Goal: Information Seeking & Learning: Learn about a topic

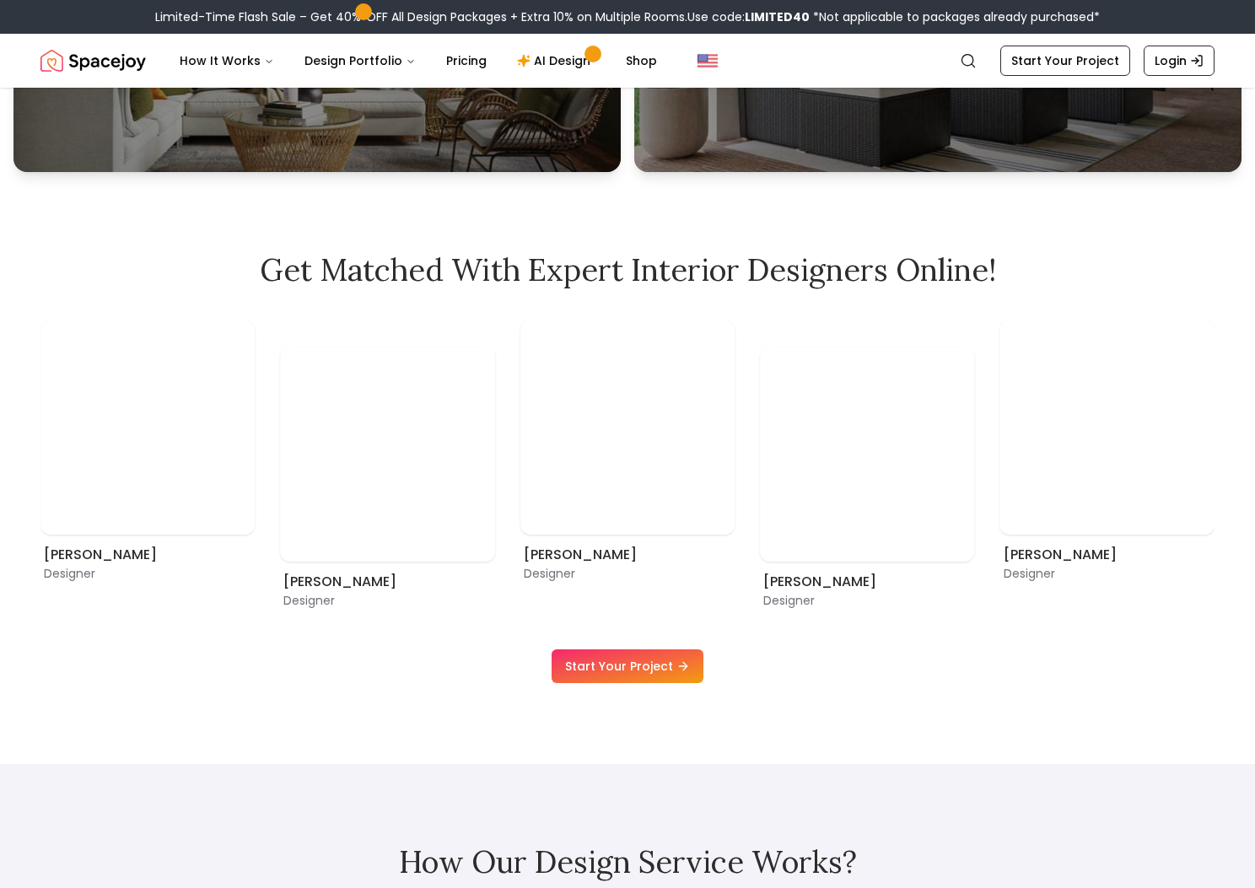
scroll to position [1529, 0]
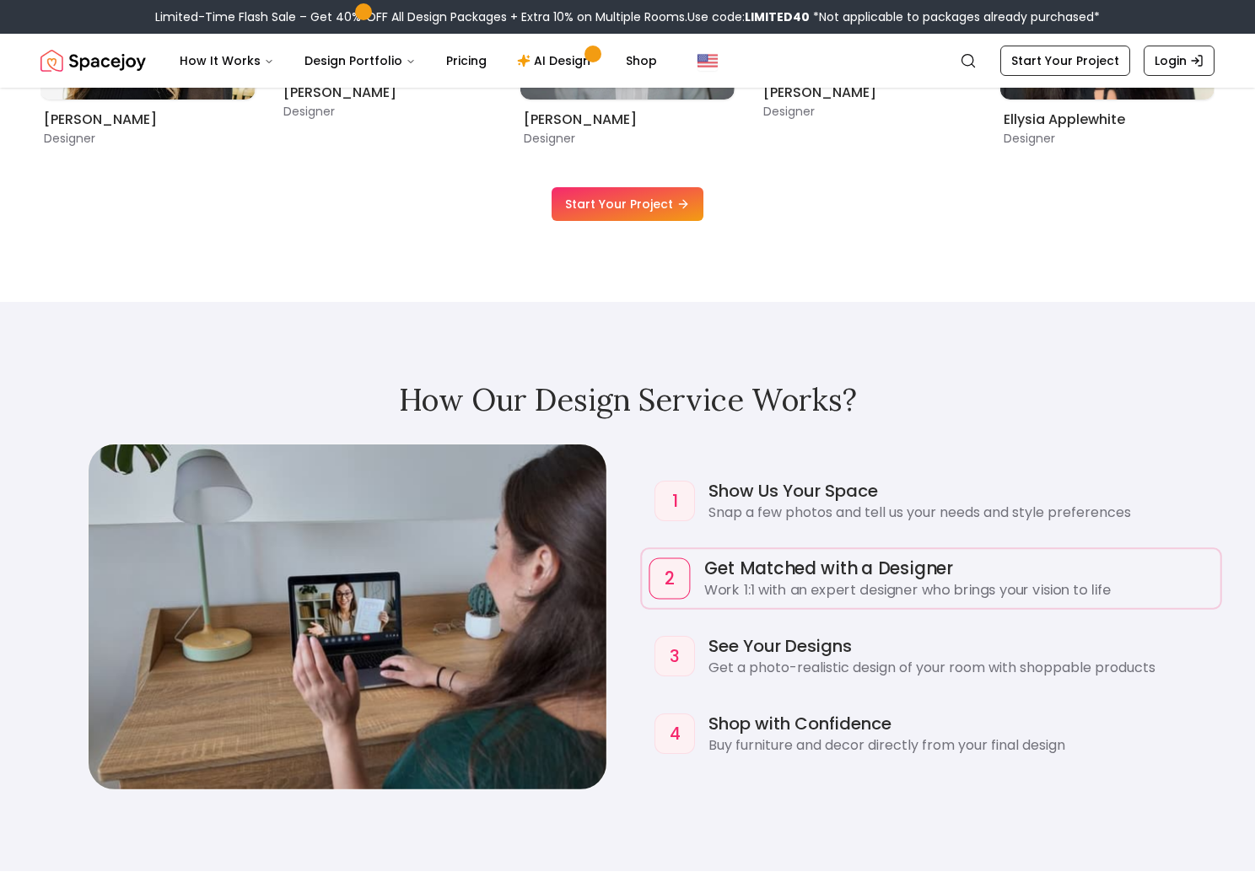
click at [734, 566] on h4 "Get Matched with a Designer" at bounding box center [958, 568] width 509 height 24
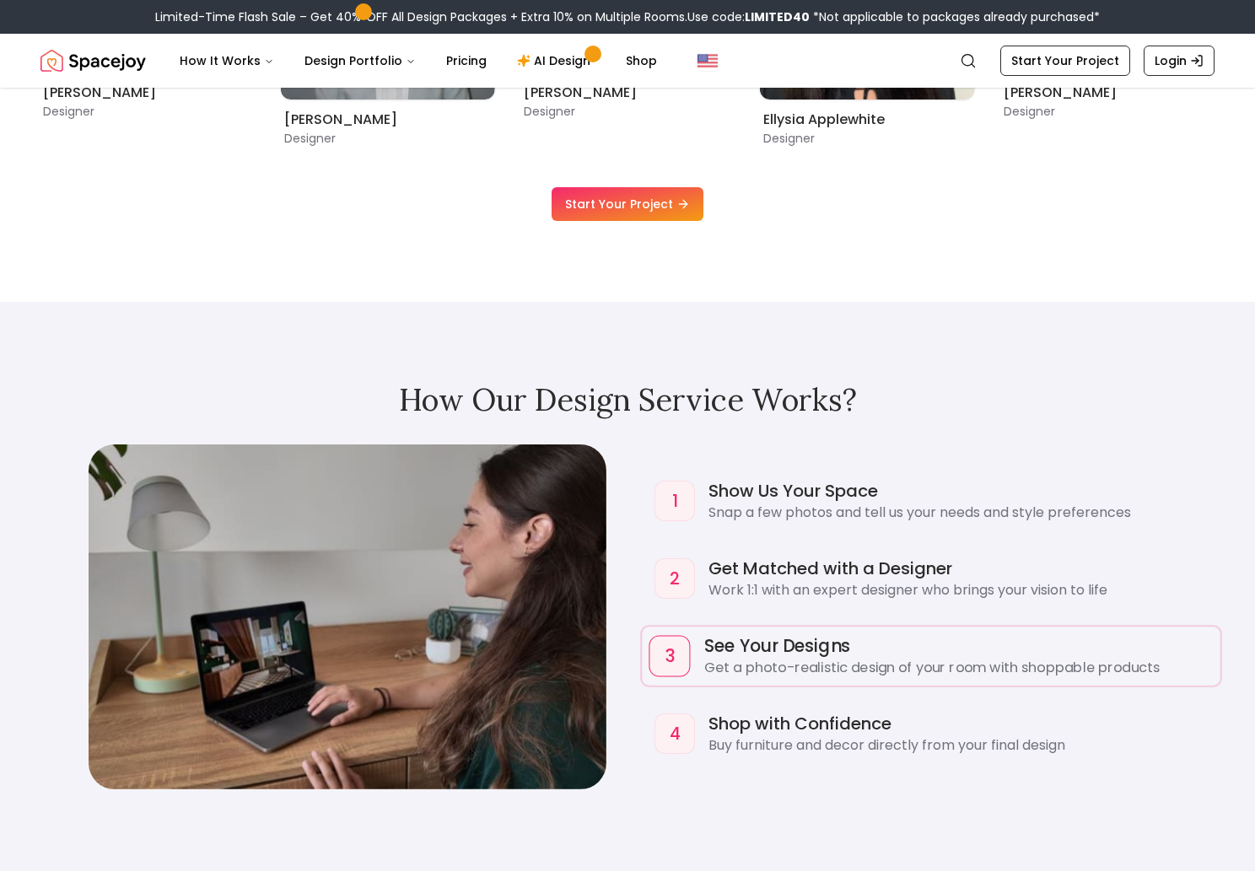
click at [751, 634] on h4 "See Your Designs" at bounding box center [958, 645] width 509 height 24
click at [757, 702] on div "1 Show Us Your Space Snap a few photos and tell us your needs and style prefere…" at bounding box center [931, 617] width 567 height 290
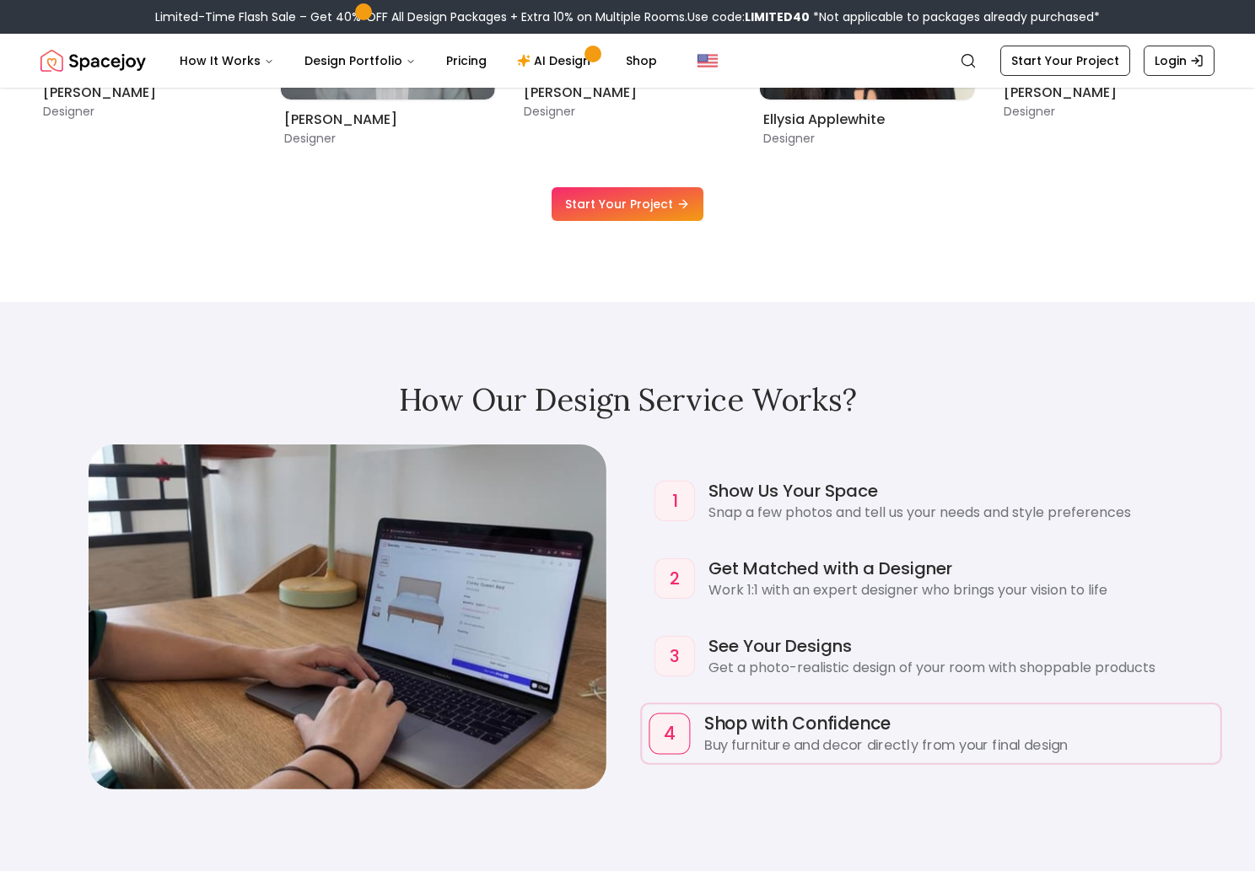
click at [760, 719] on h4 "Shop with Confidence" at bounding box center [958, 723] width 509 height 24
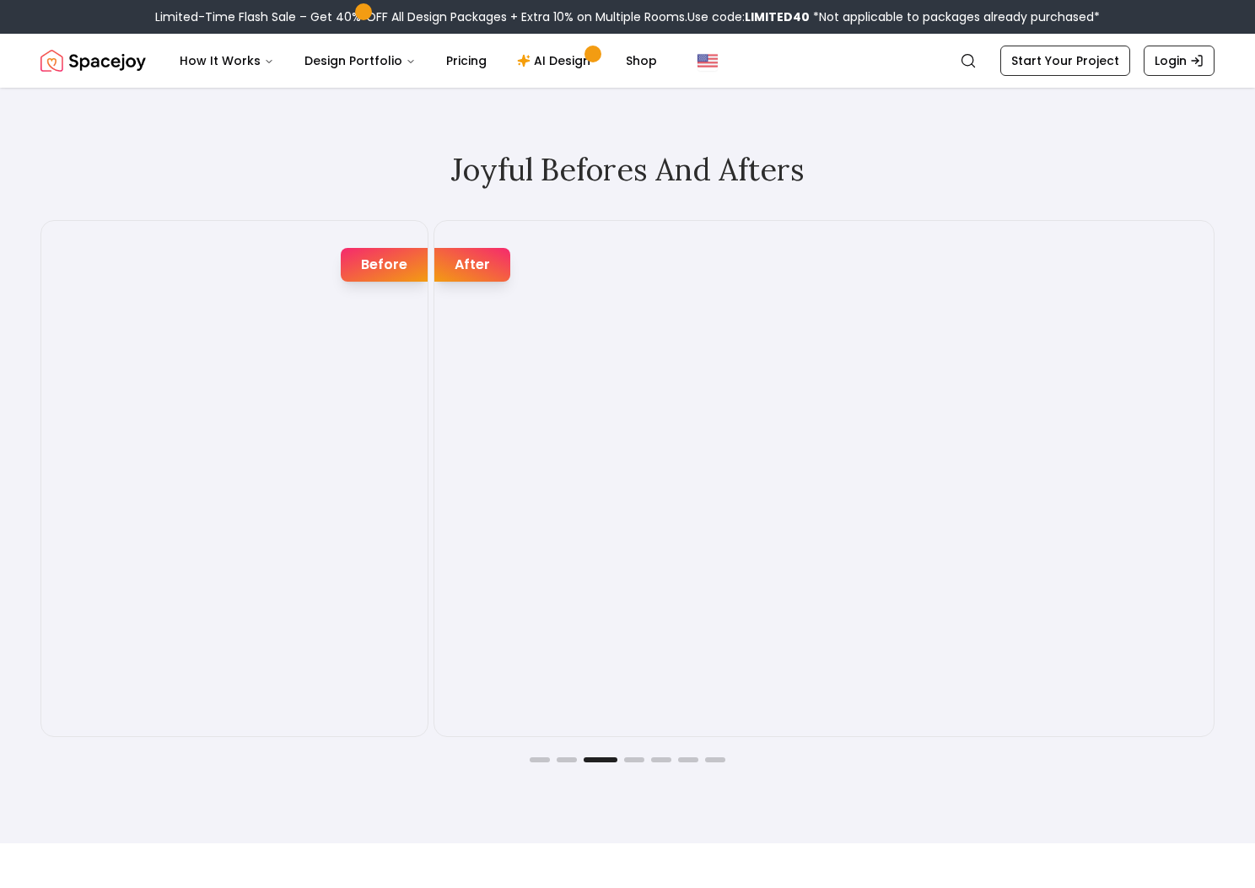
scroll to position [2786, 0]
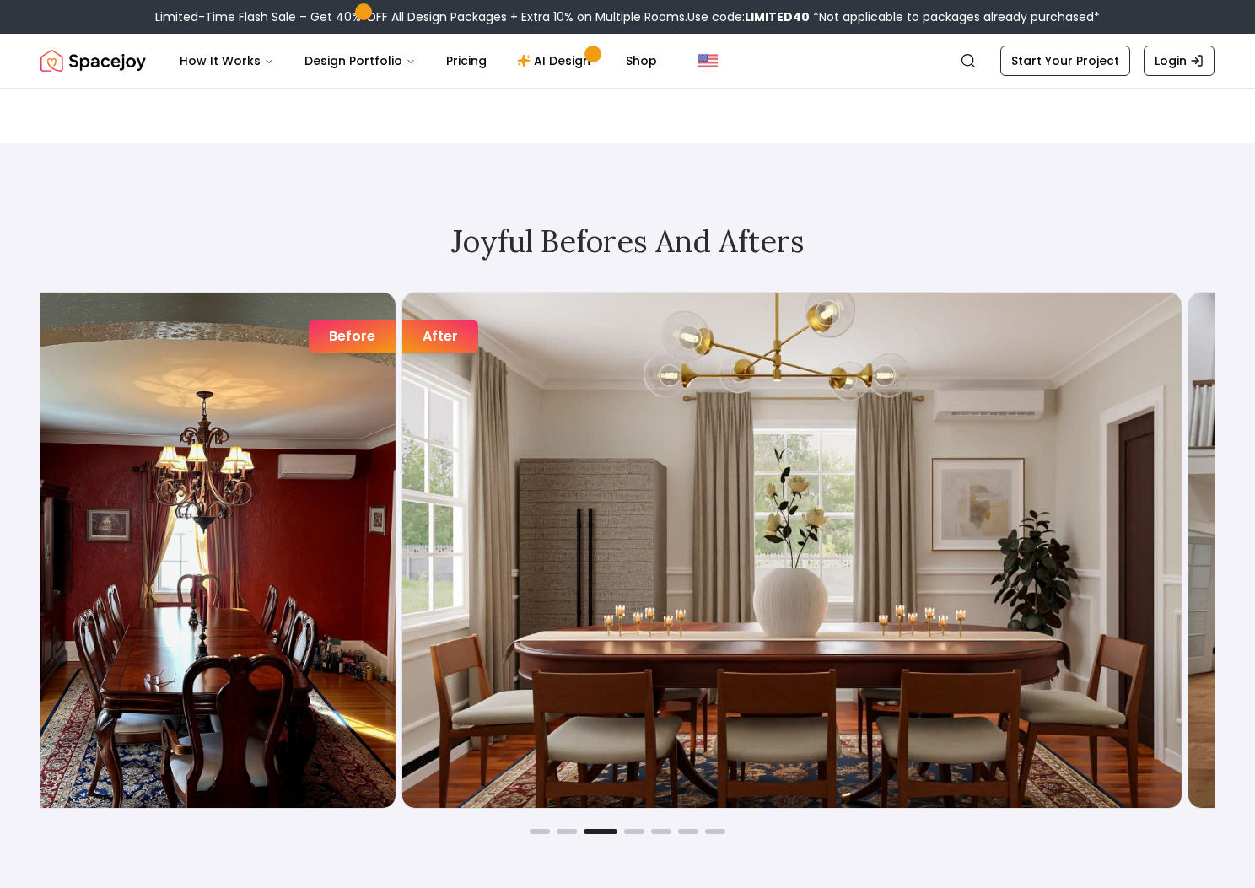
click at [417, 453] on img "3 / 7" at bounding box center [791, 550] width 779 height 515
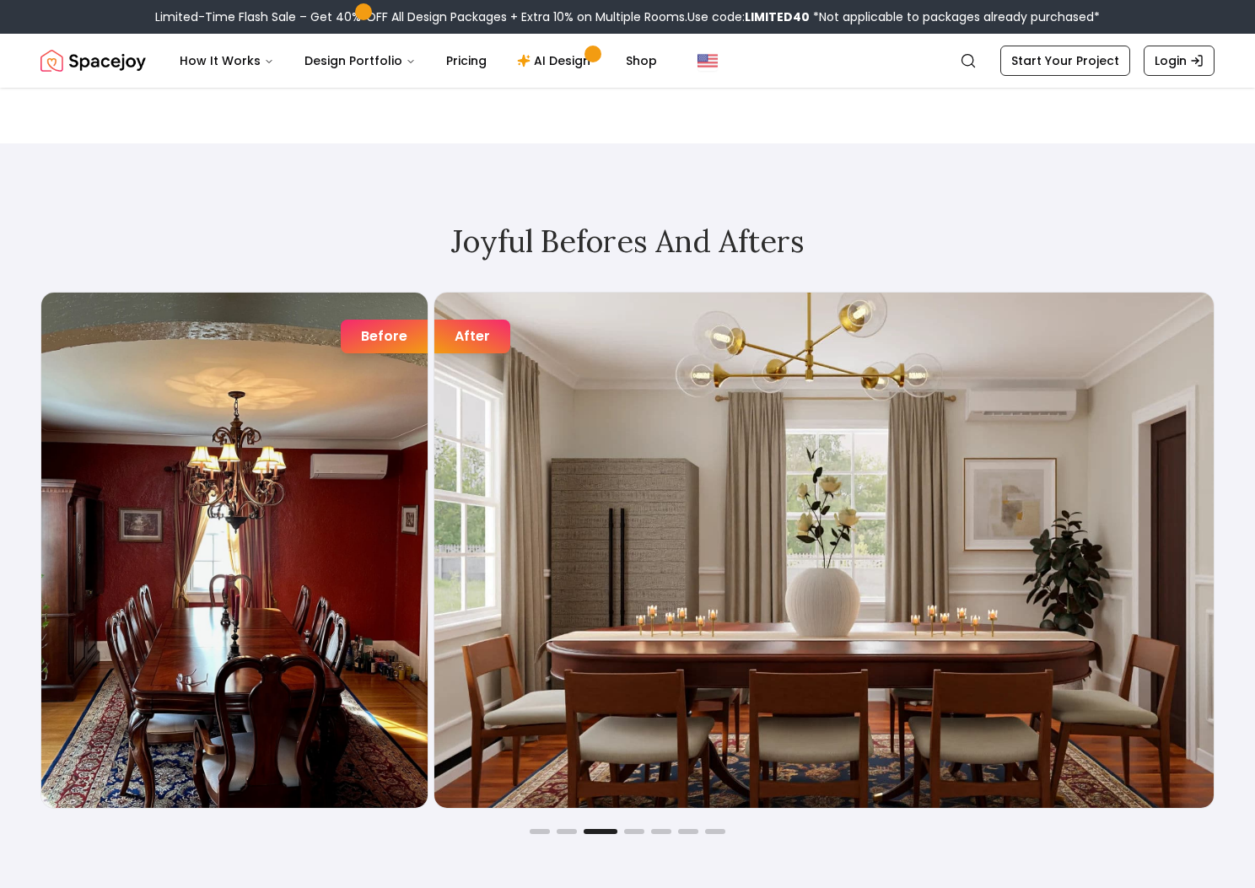
click at [434, 456] on img "3 / 7" at bounding box center [823, 550] width 779 height 515
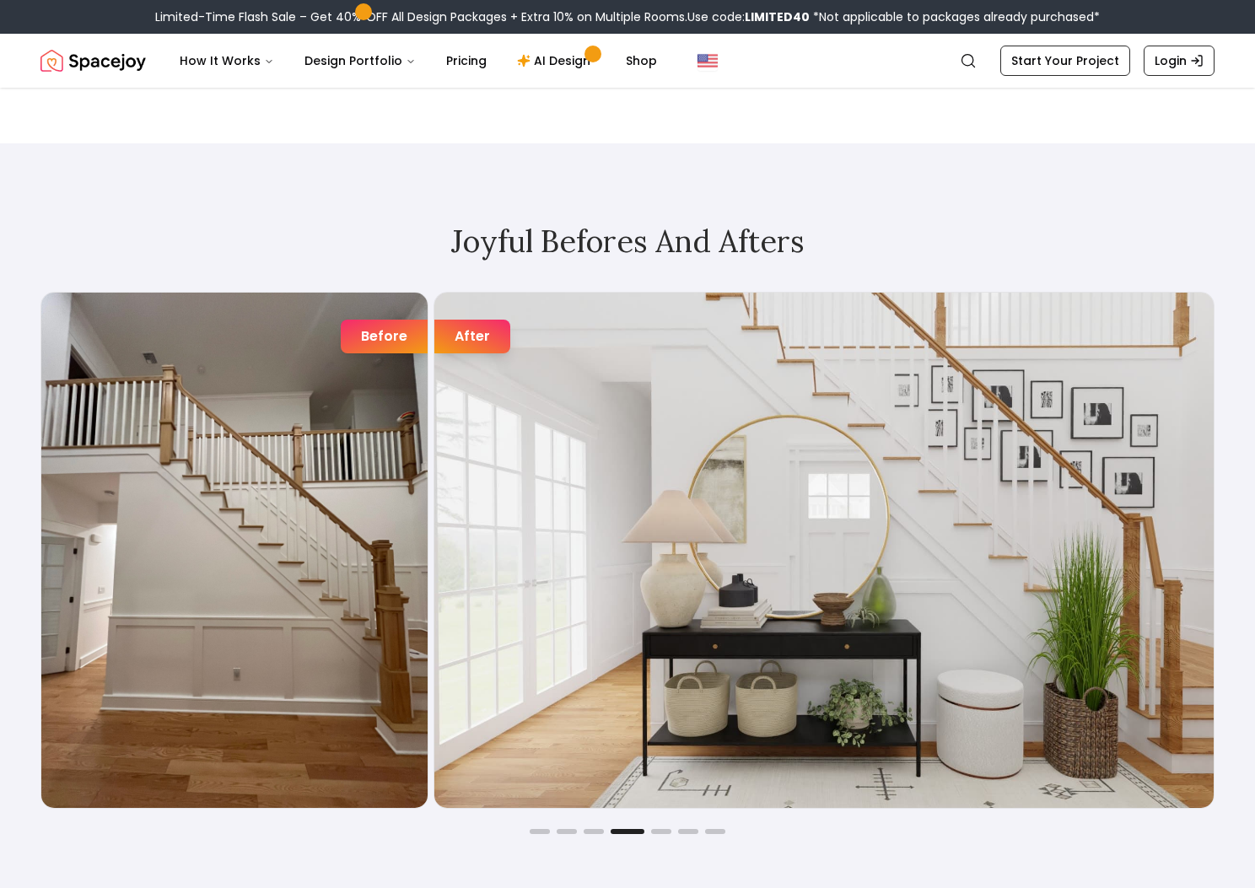
click at [434, 471] on img "4 / 7" at bounding box center [823, 550] width 779 height 515
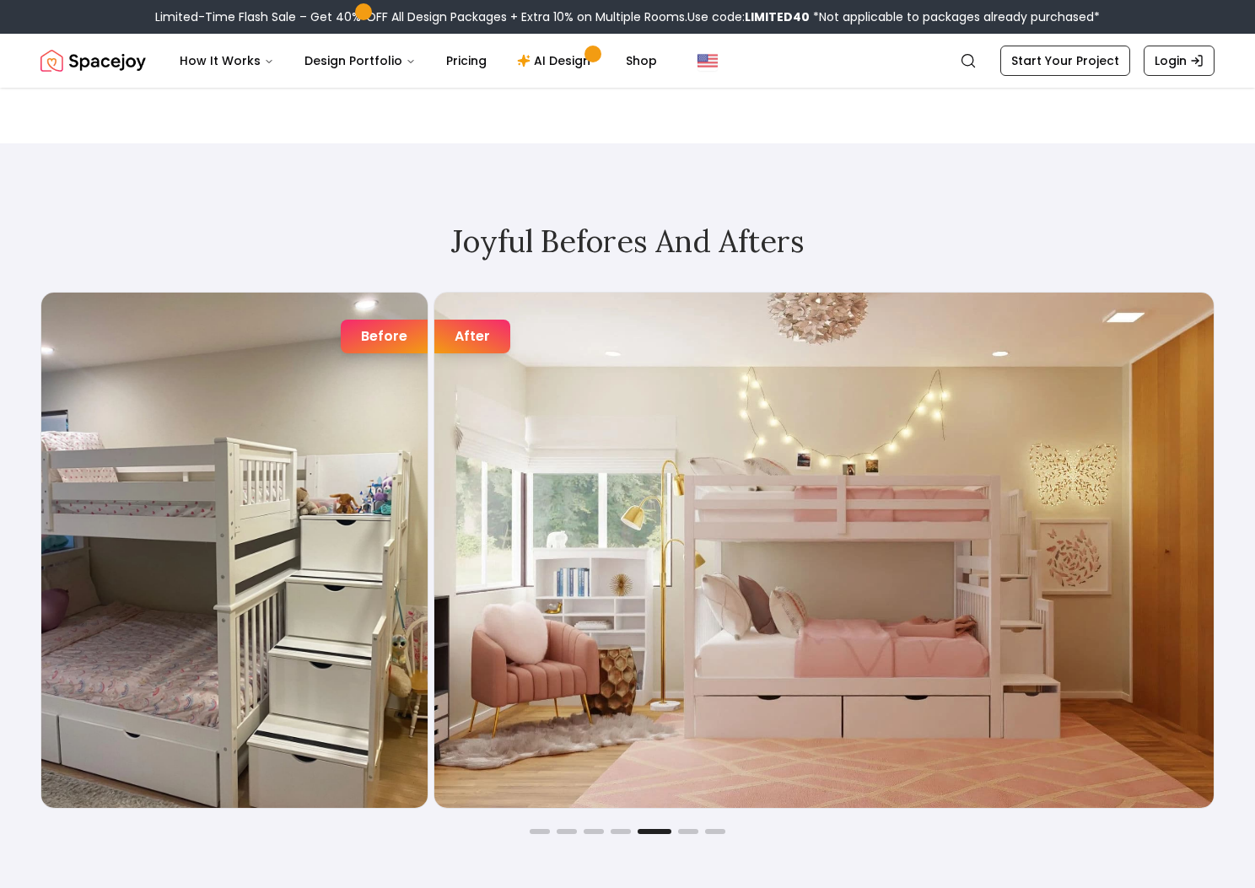
click at [434, 455] on img "5 / 7" at bounding box center [823, 550] width 779 height 515
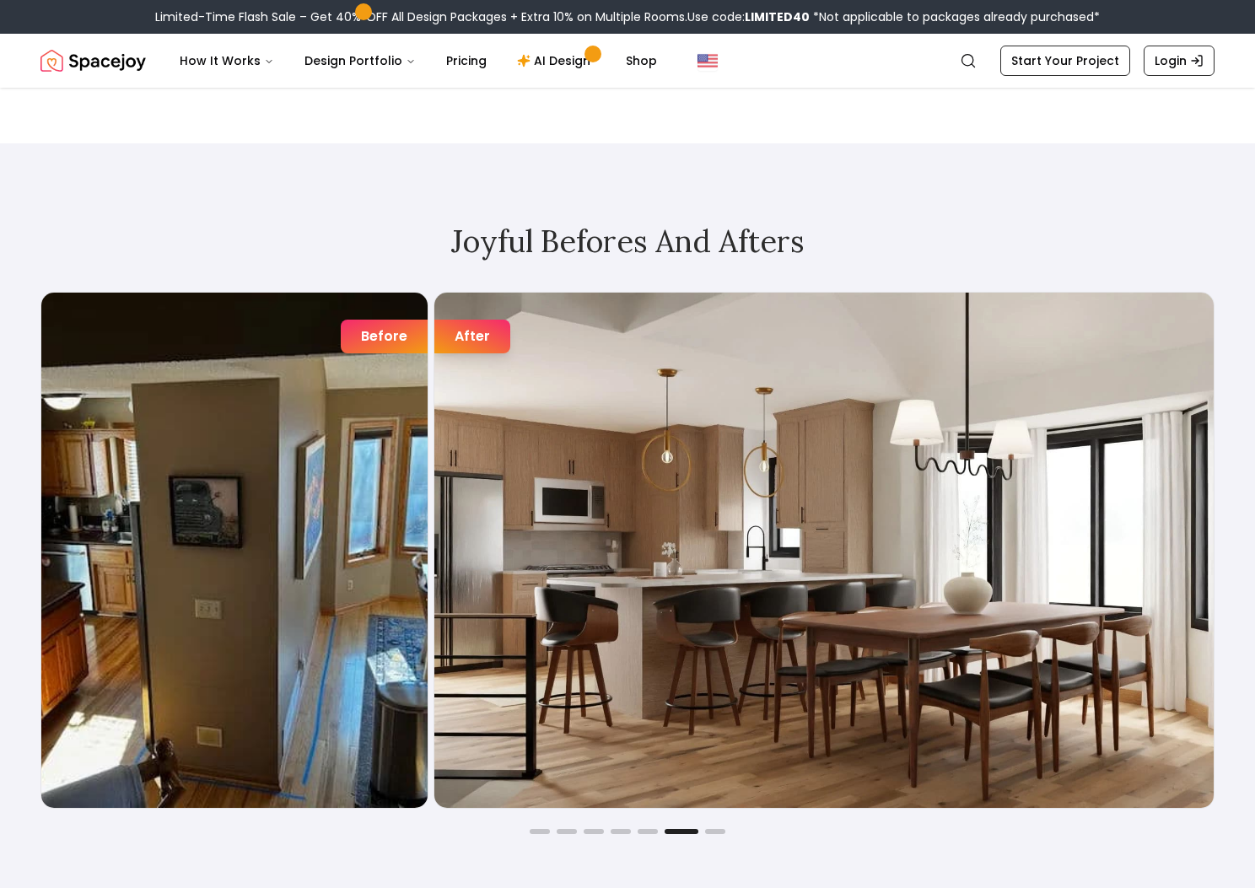
click at [490, 344] on div "After" at bounding box center [472, 337] width 76 height 34
click at [373, 338] on div "Before" at bounding box center [384, 337] width 87 height 34
click at [475, 343] on div "After" at bounding box center [472, 337] width 76 height 34
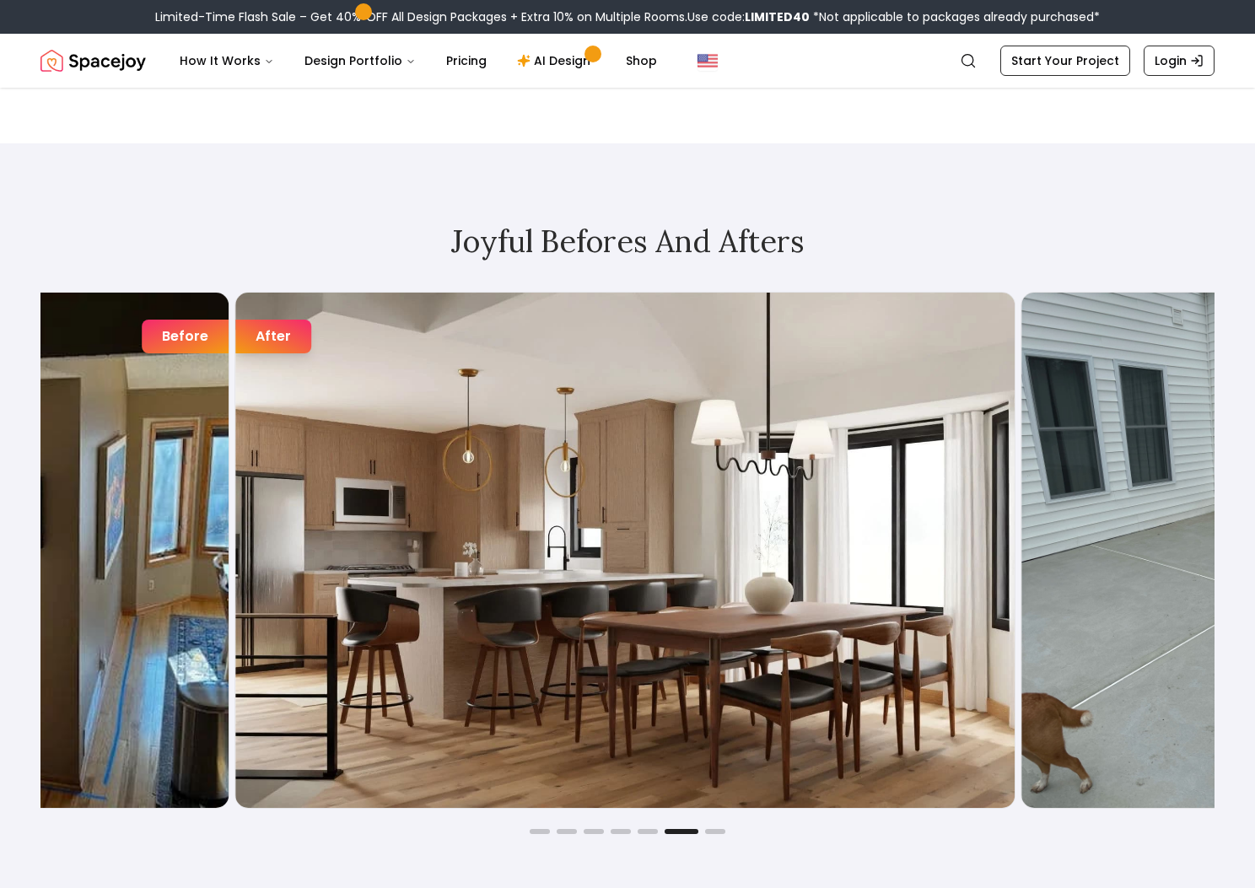
click at [654, 415] on img "6 / 7" at bounding box center [624, 550] width 779 height 515
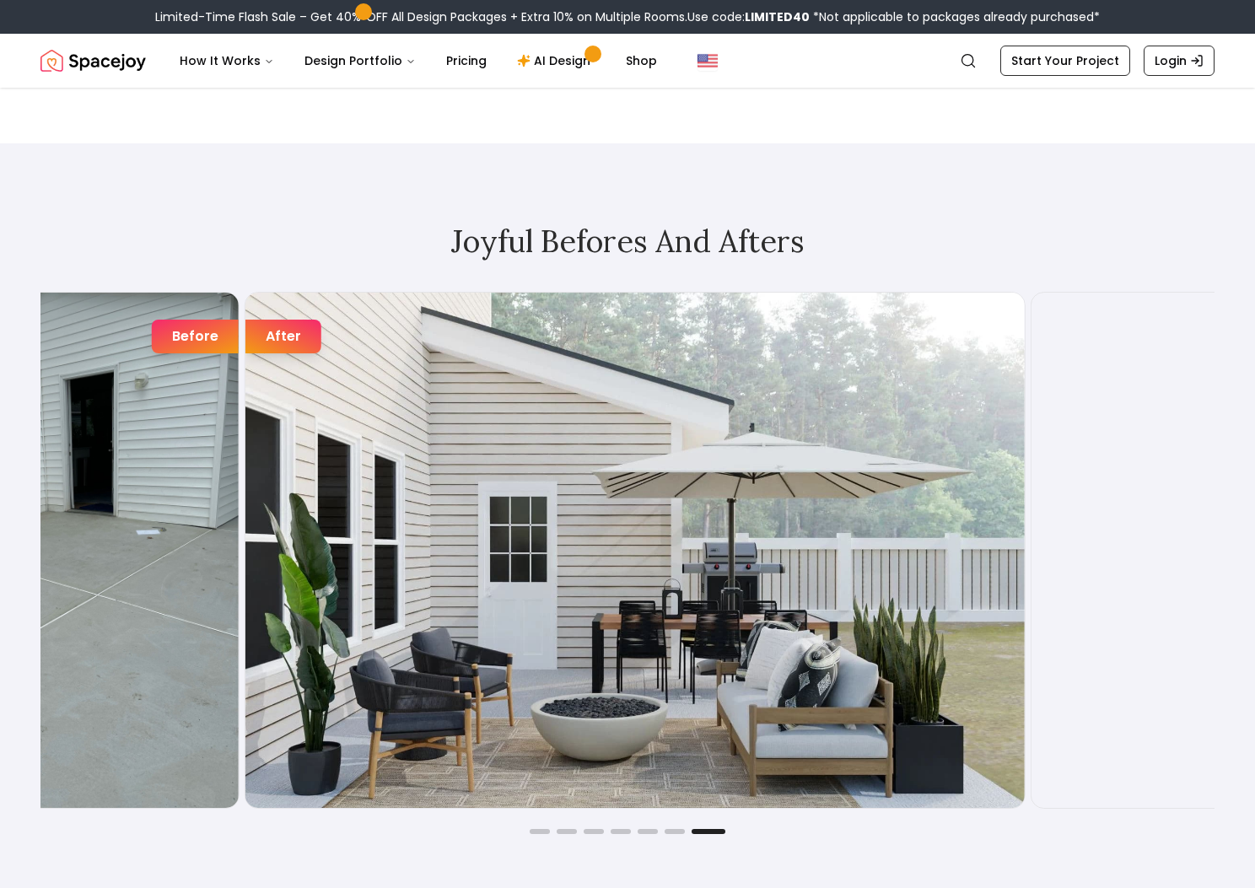
click at [670, 427] on img "7 / 7" at bounding box center [634, 550] width 779 height 515
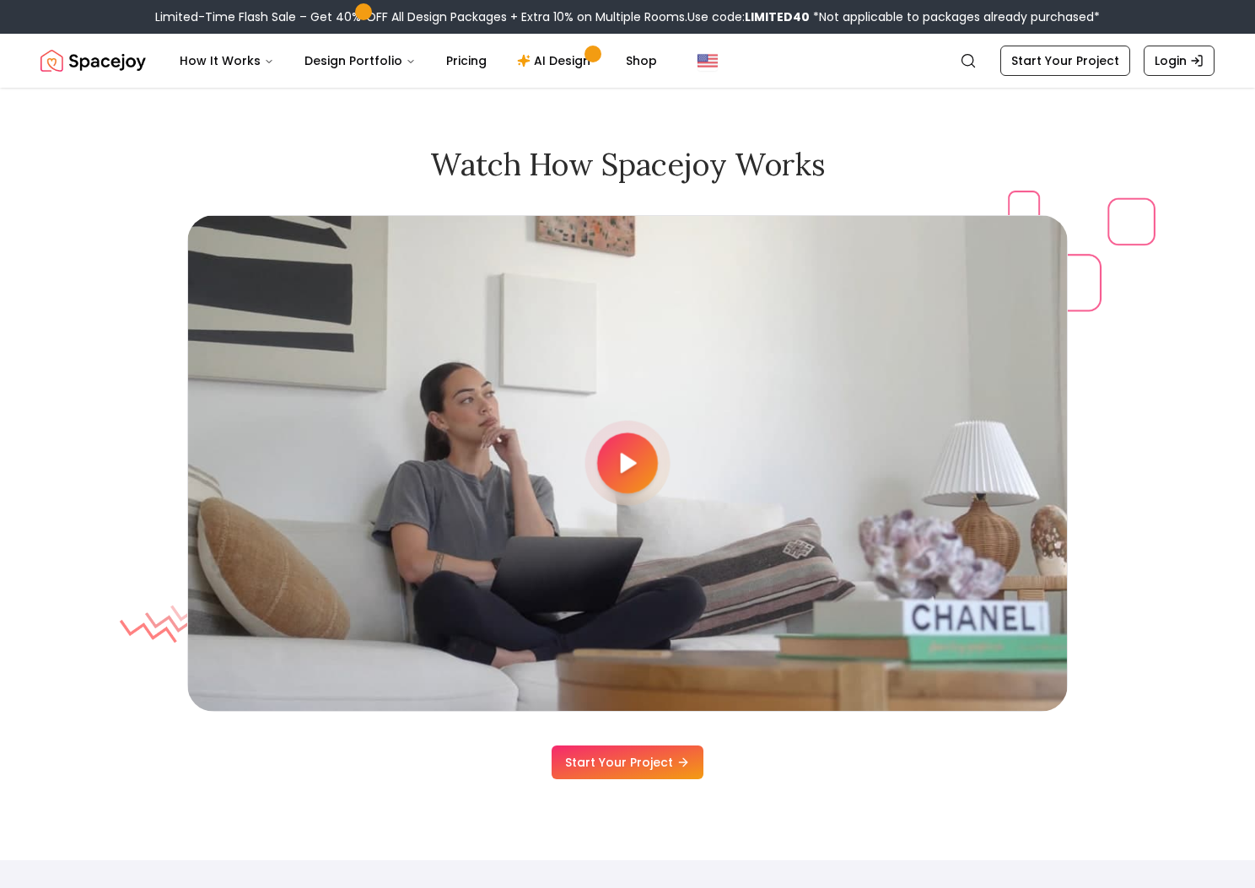
scroll to position [4550, 0]
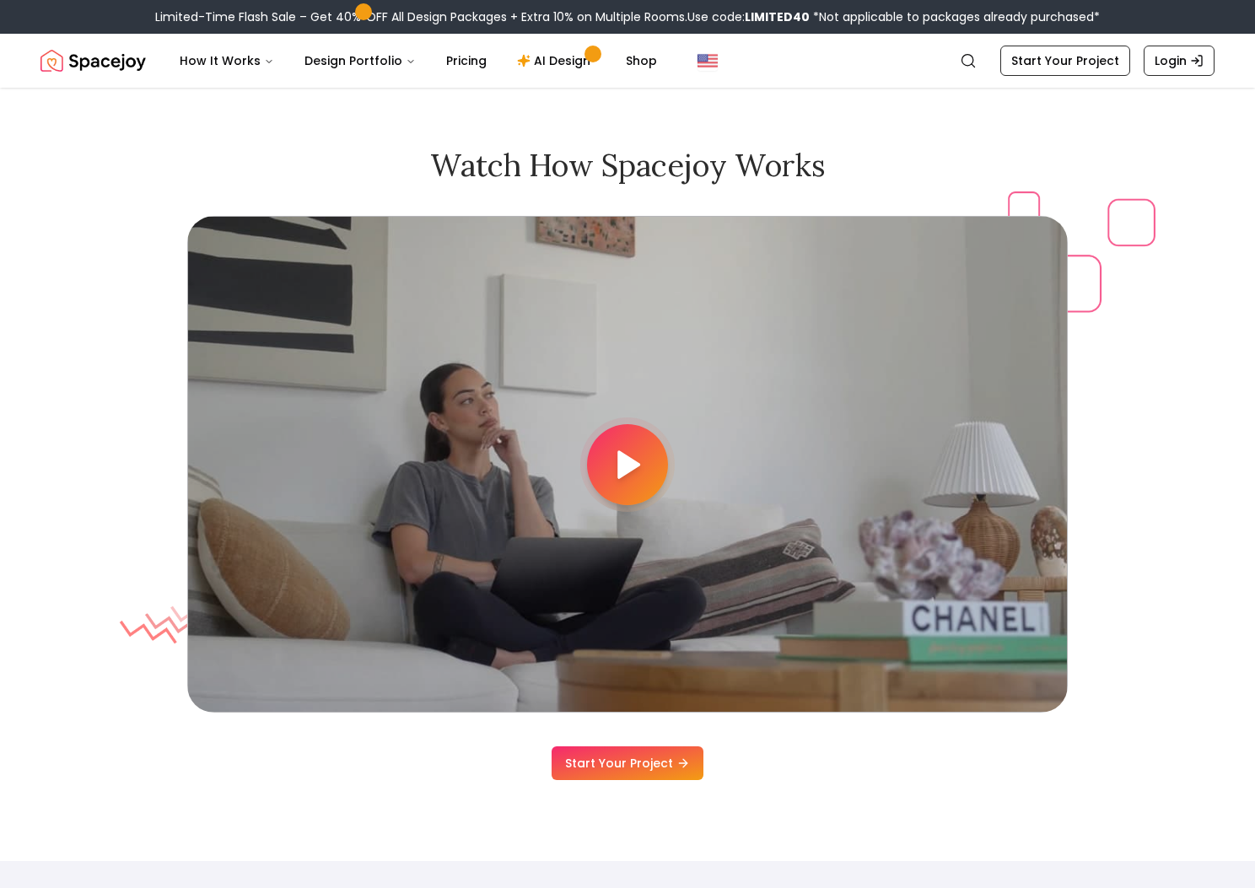
click at [627, 477] on polygon at bounding box center [629, 464] width 20 height 25
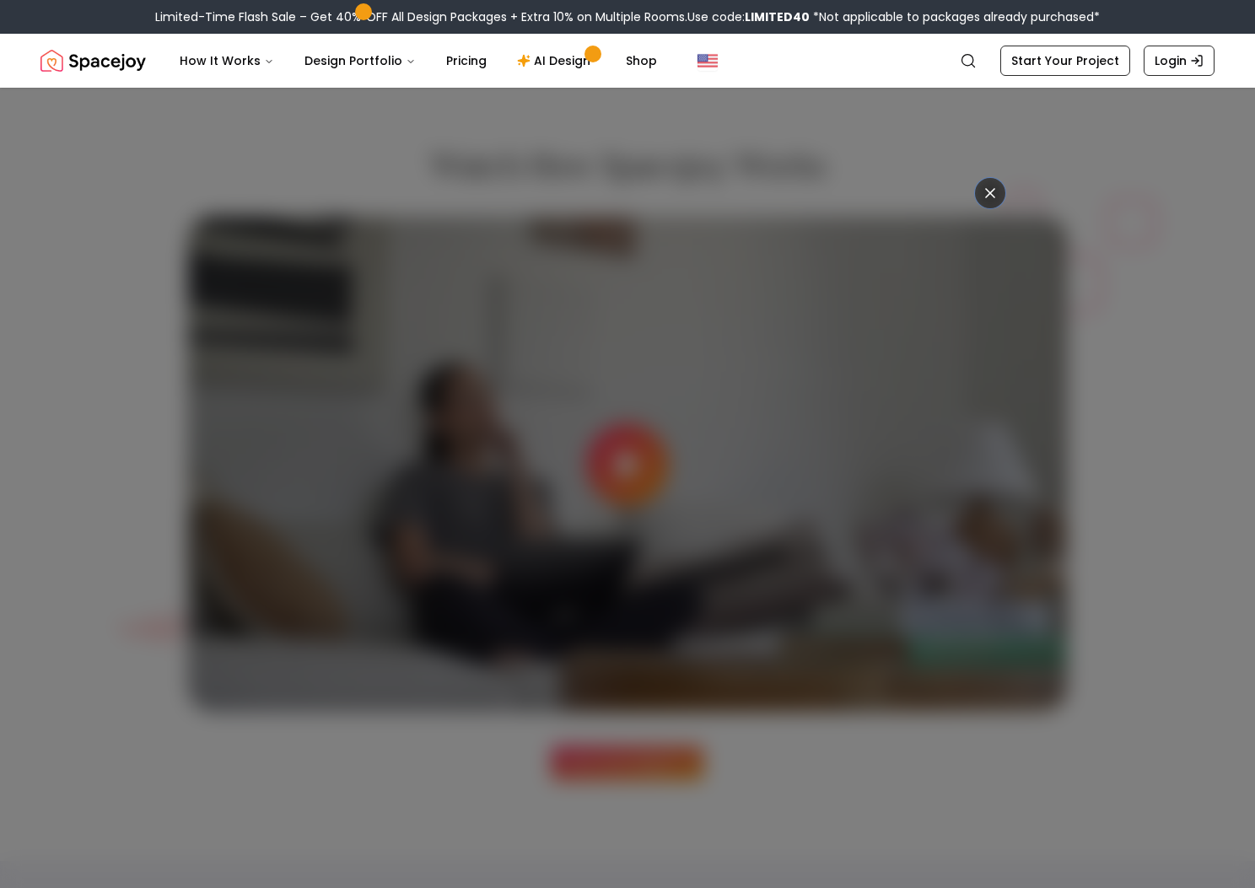
scroll to position [4549, 0]
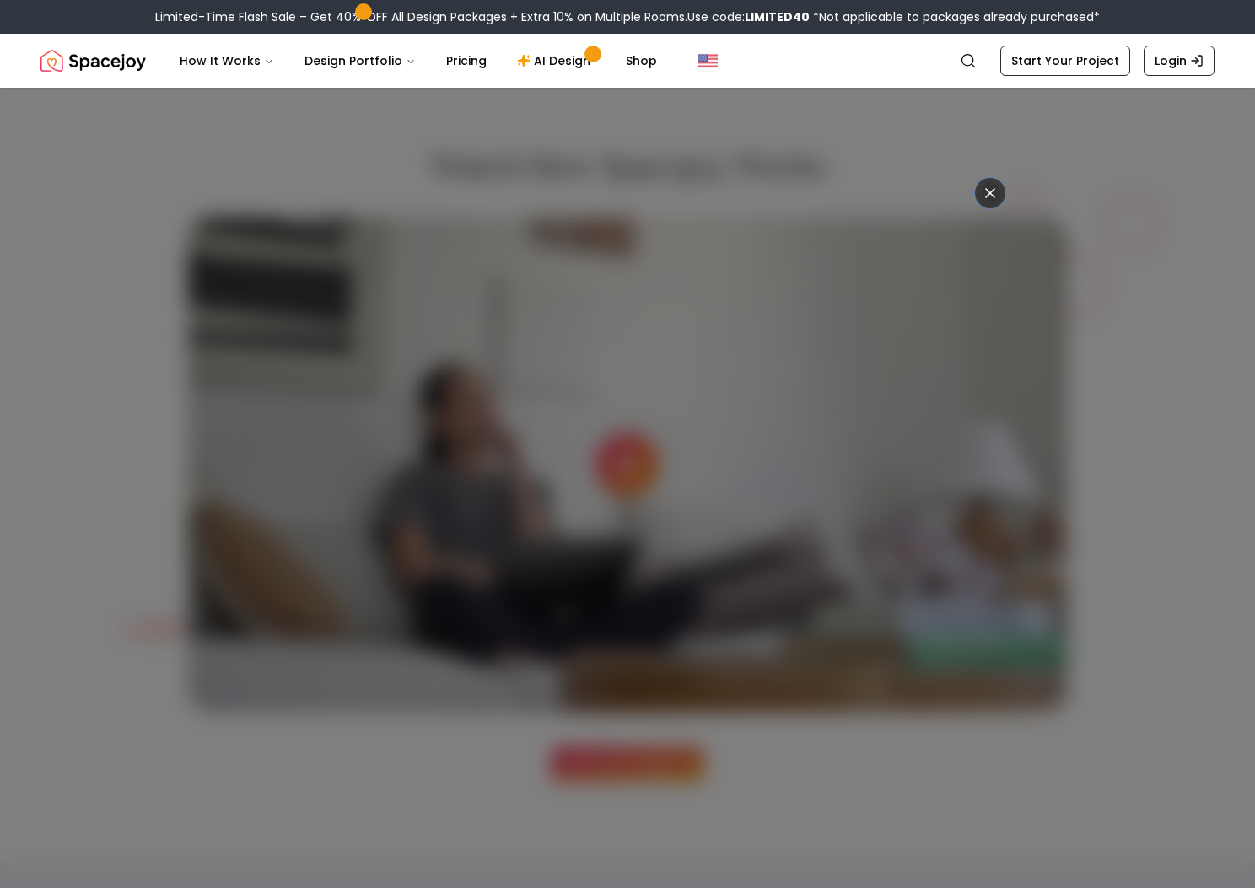
click at [987, 191] on icon at bounding box center [990, 193] width 17 height 17
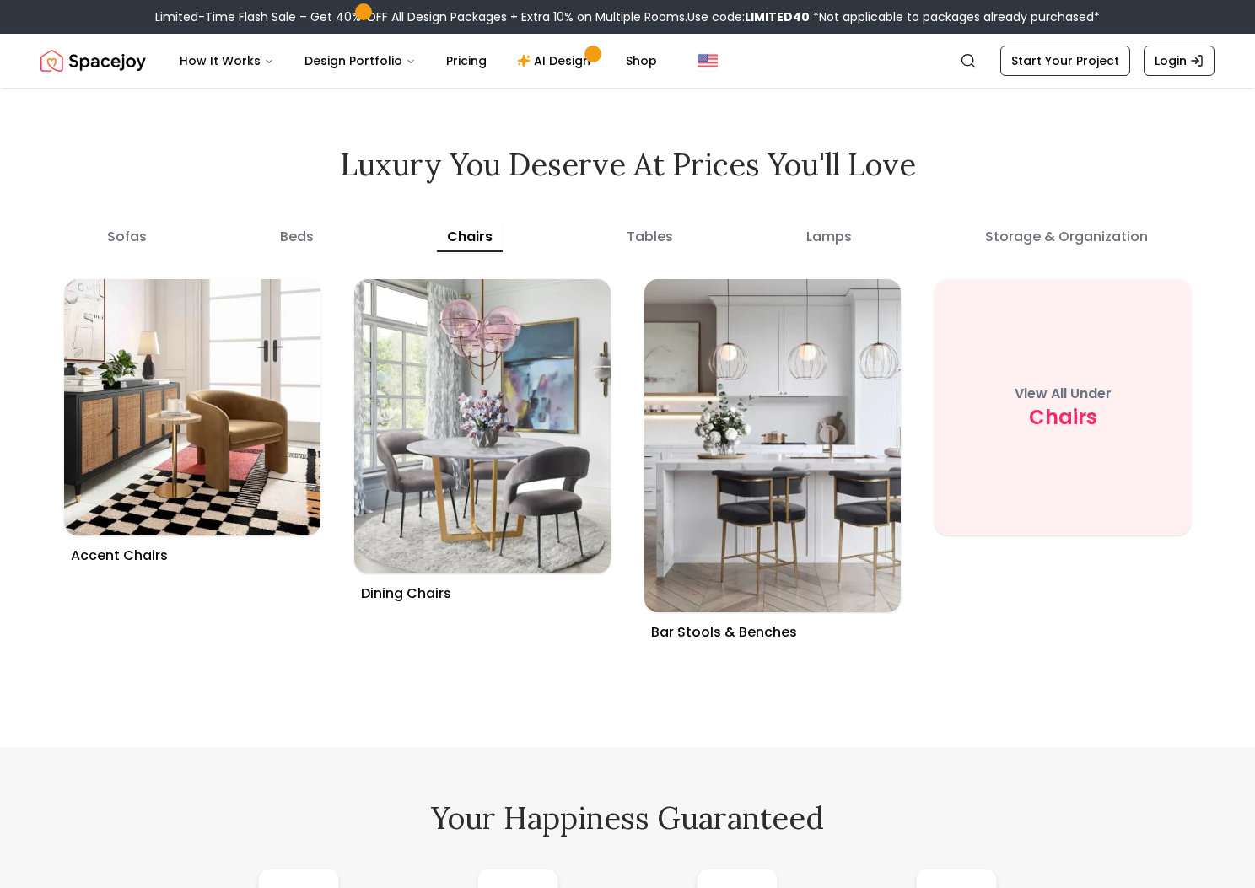
scroll to position [6314, 0]
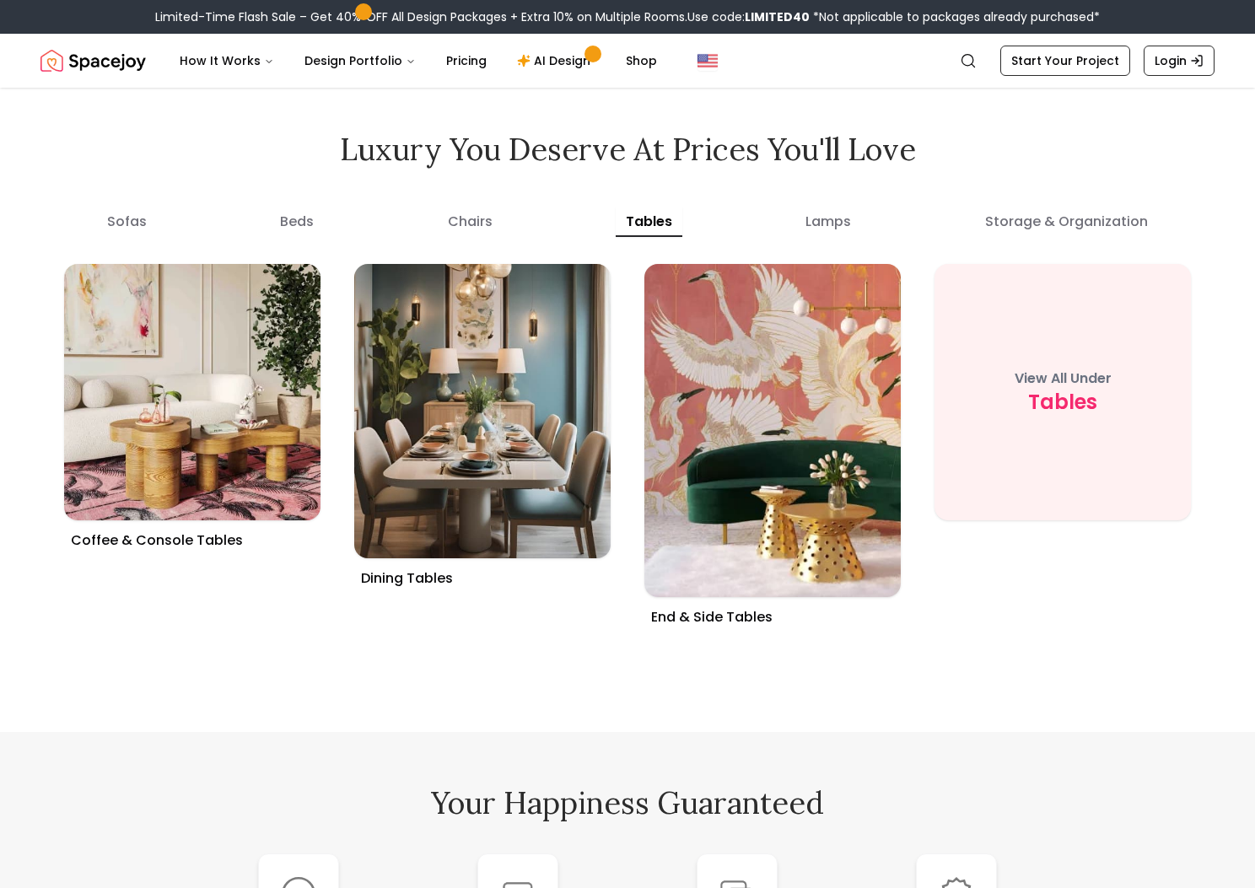
click at [643, 237] on button "tables" at bounding box center [649, 222] width 67 height 30
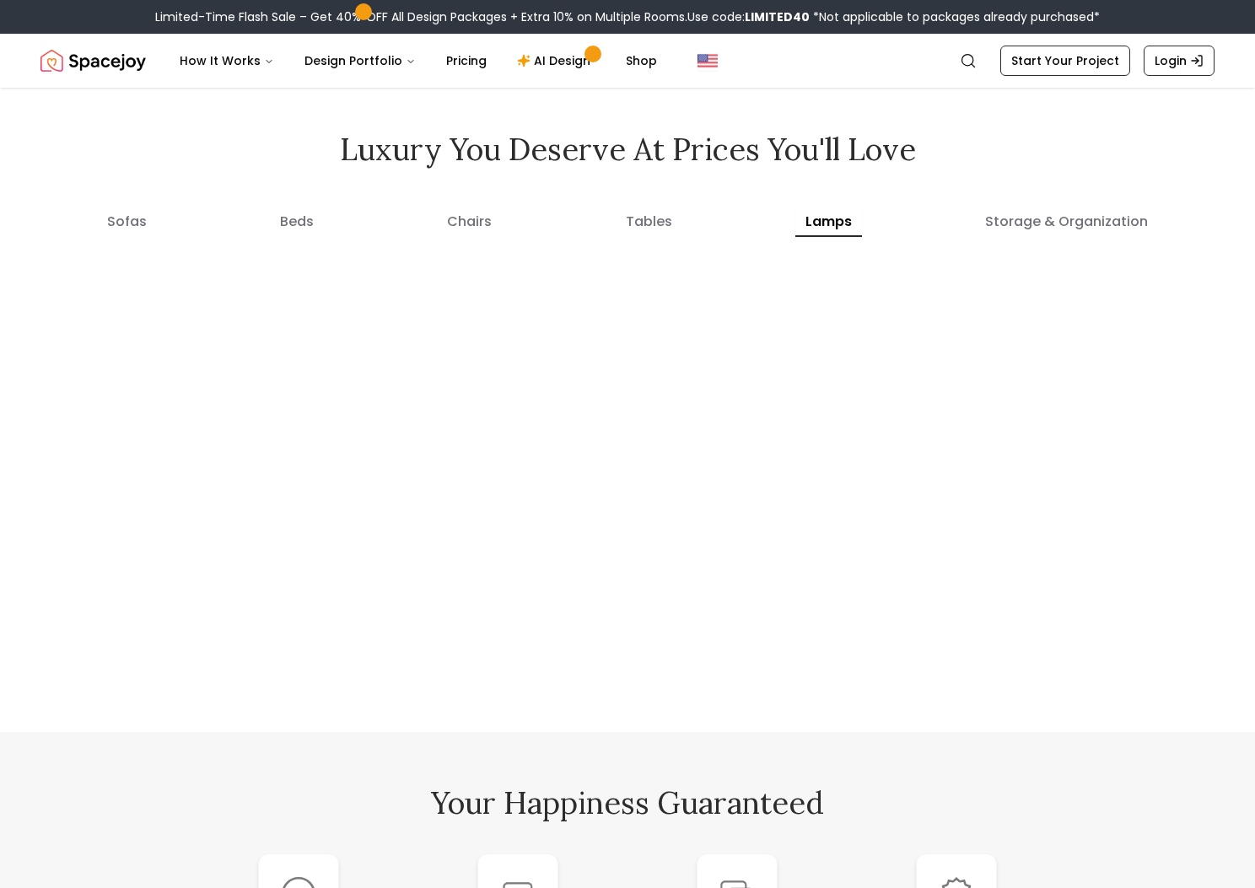
click at [818, 237] on button "lamps" at bounding box center [828, 222] width 67 height 30
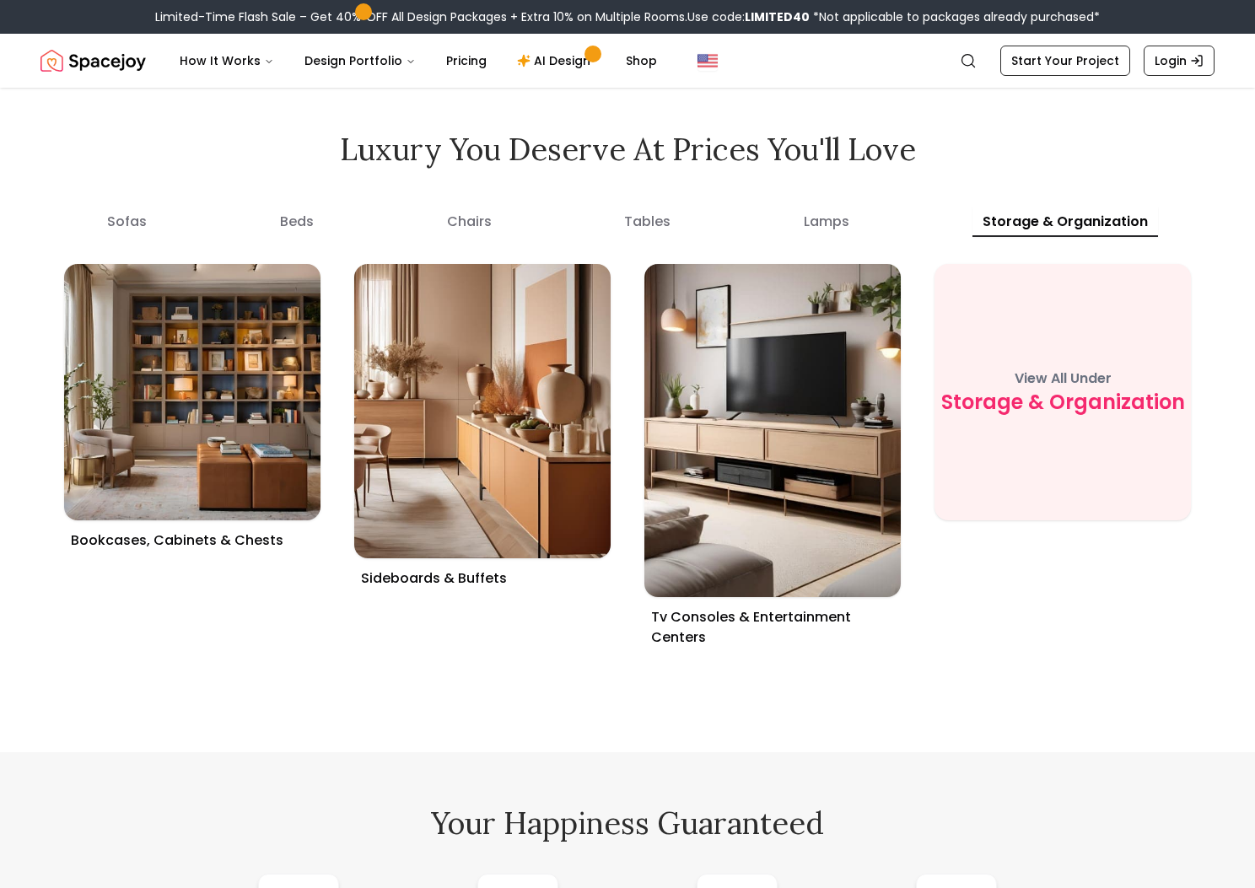
click at [1046, 237] on organization "storage & organization" at bounding box center [1065, 222] width 186 height 30
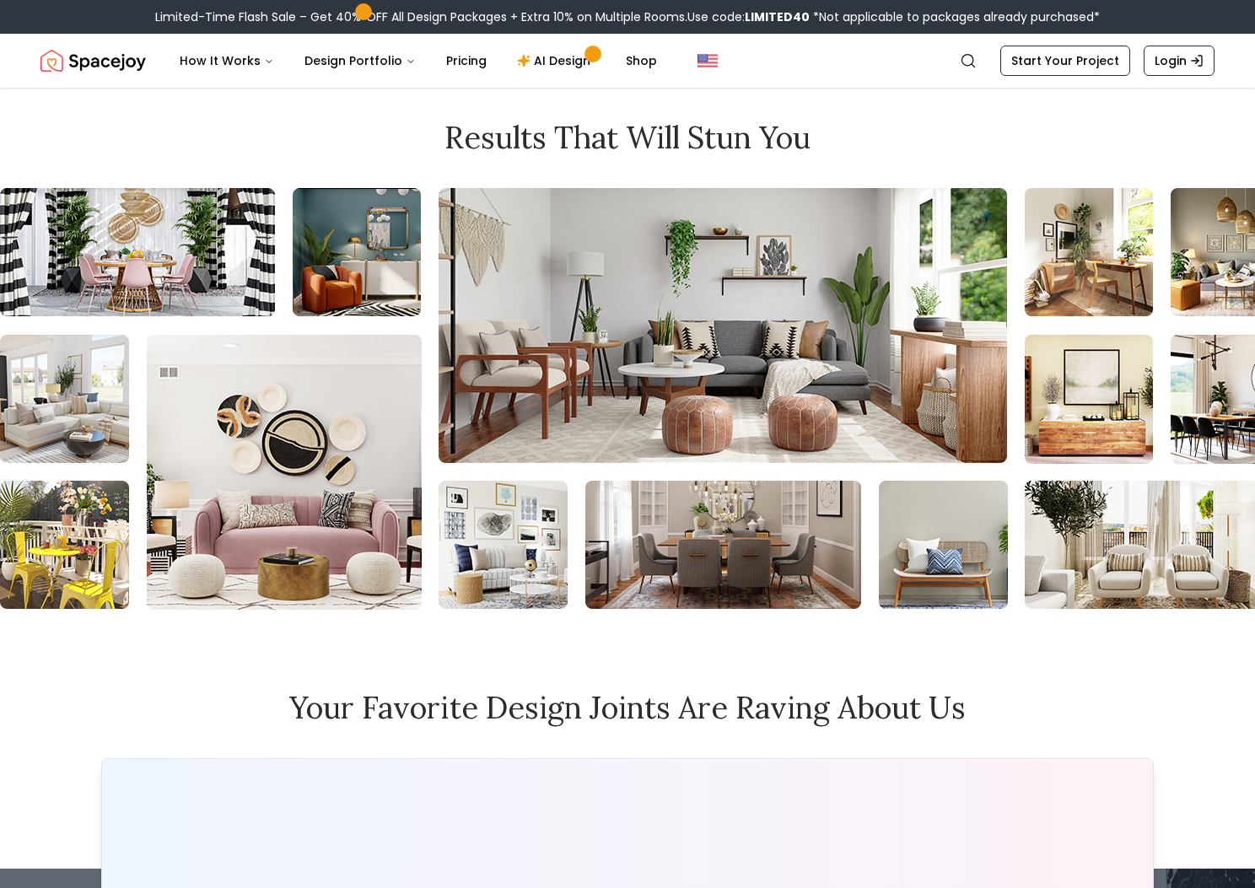
scroll to position [7324, 0]
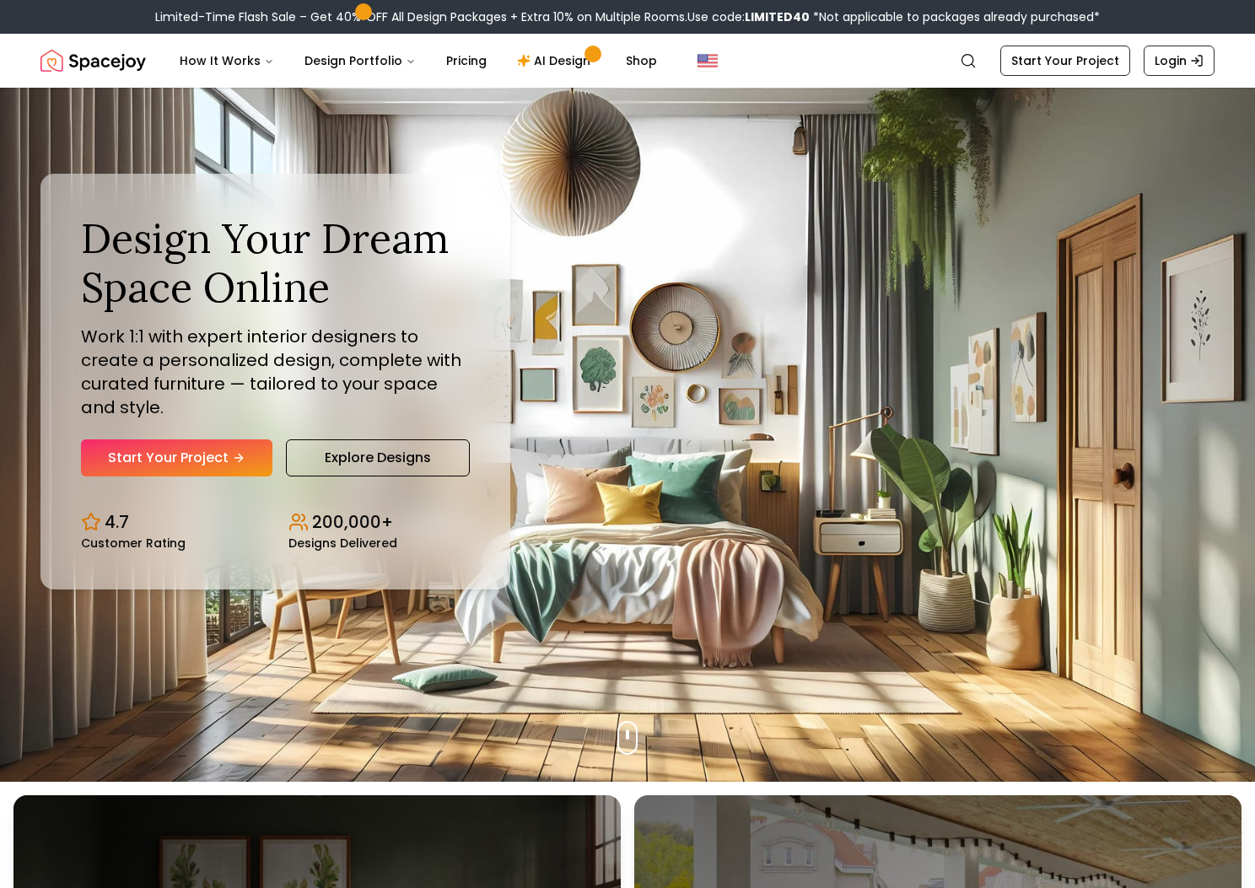
scroll to position [107, 0]
drag, startPoint x: 640, startPoint y: 494, endPoint x: 964, endPoint y: 444, distance: 327.6
click at [964, 444] on div "Design Your Dream Space Online Work 1:1 with expert interior designers to creat…" at bounding box center [627, 381] width 1255 height 800
drag, startPoint x: 624, startPoint y: 547, endPoint x: 794, endPoint y: 497, distance: 176.9
click at [794, 497] on div "Design Your Dream Space Online Work 1:1 with expert interior designers to creat…" at bounding box center [627, 381] width 1255 height 800
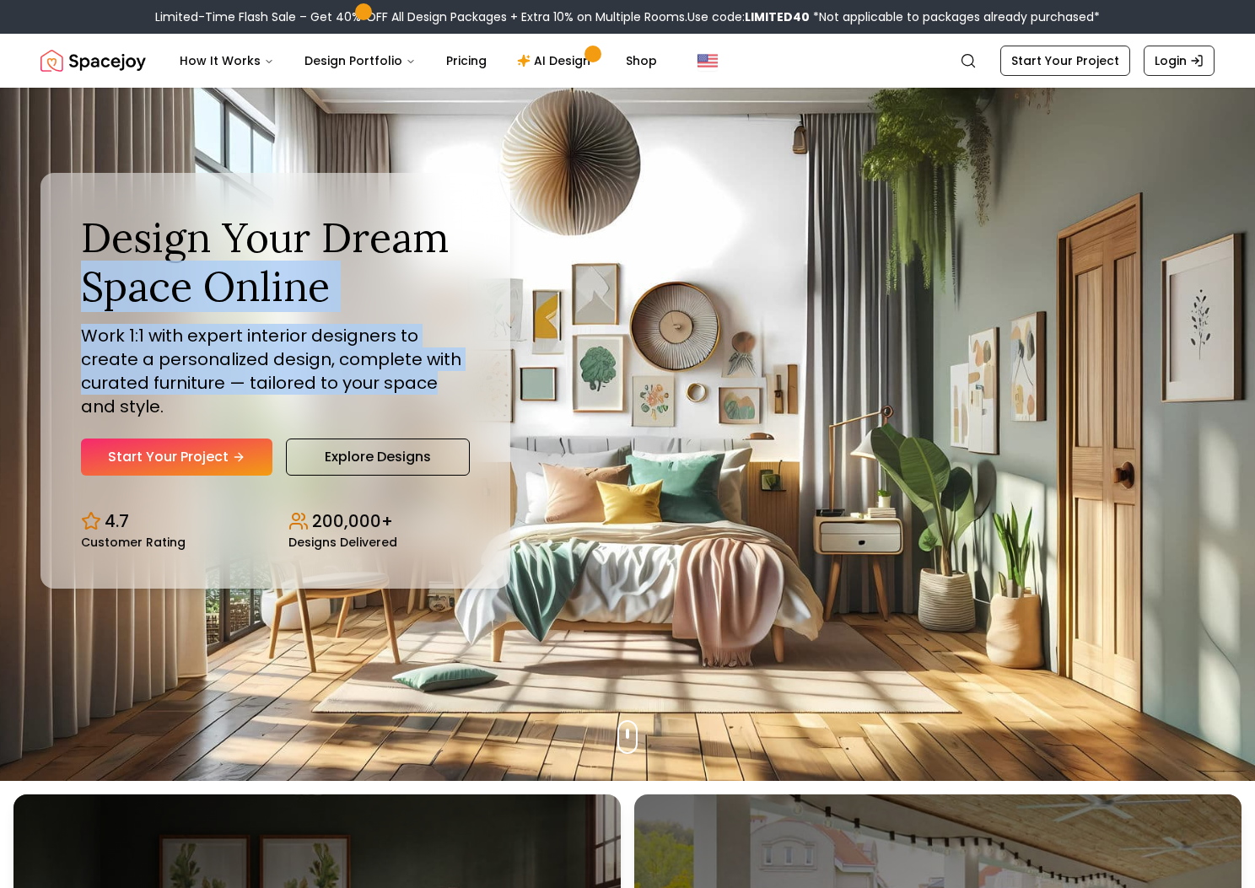
drag, startPoint x: 737, startPoint y: 387, endPoint x: 907, endPoint y: 244, distance: 222.7
click at [907, 244] on div "Design Your Dream Space Online Work 1:1 with expert interior designers to creat…" at bounding box center [627, 381] width 1255 height 800
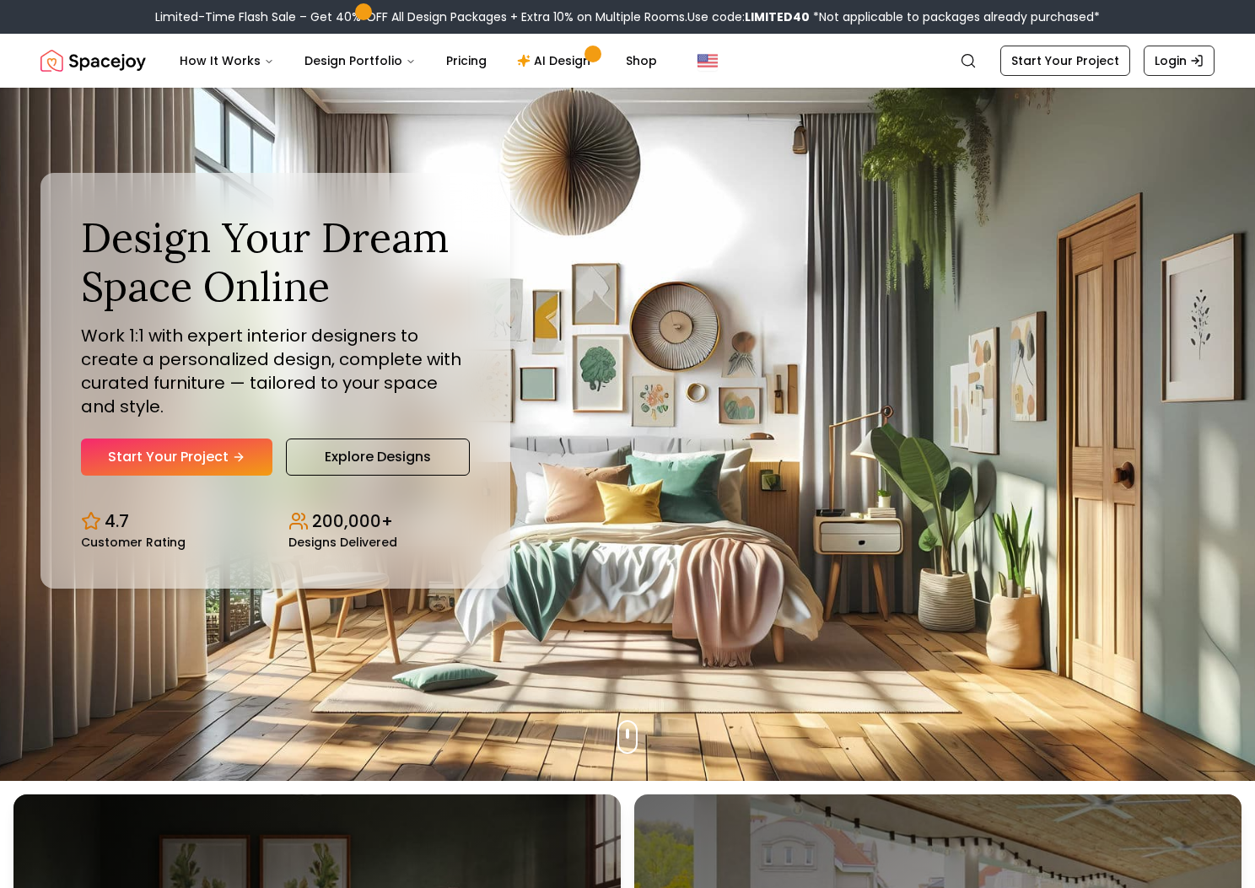
drag, startPoint x: 398, startPoint y: 159, endPoint x: 439, endPoint y: 174, distance: 42.9
click at [405, 161] on div "Design Your Dream Space Online Work 1:1 with expert interior designers to creat…" at bounding box center [627, 381] width 1255 height 800
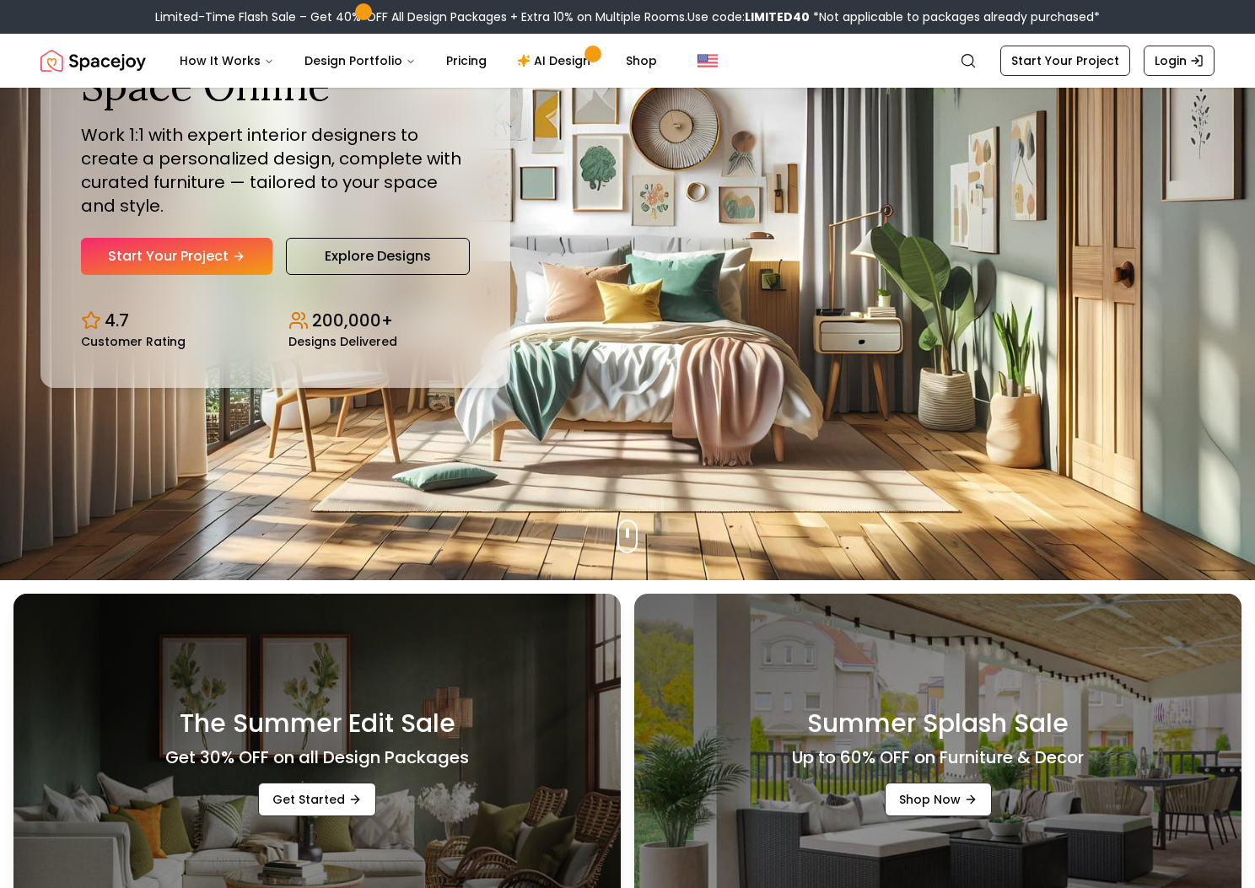
scroll to position [296, 0]
